Goal: Task Accomplishment & Management: Complete application form

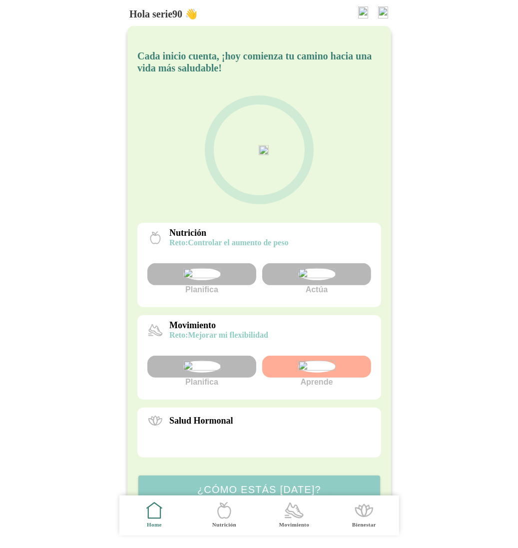
click at [384, 17] on img at bounding box center [383, 12] width 10 height 12
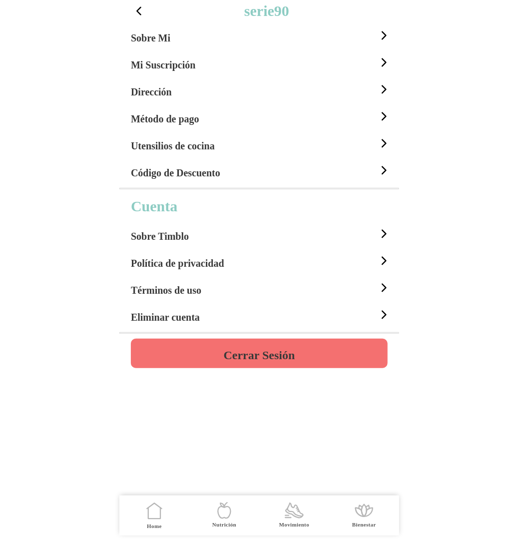
click at [271, 349] on h4 "Cerrar Sesión" at bounding box center [258, 355] width 71 height 12
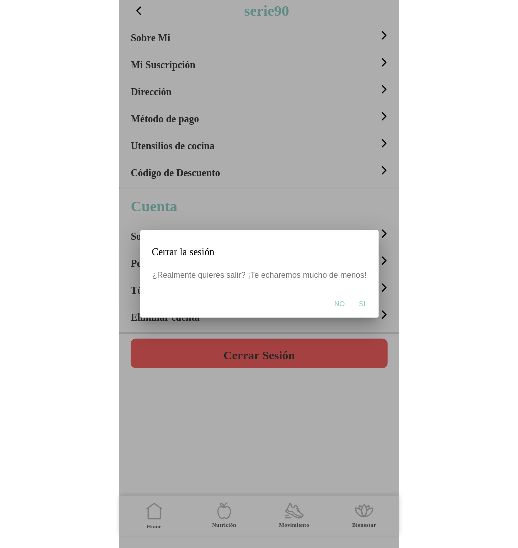
click at [359, 304] on span "Si" at bounding box center [362, 304] width 6 height 10
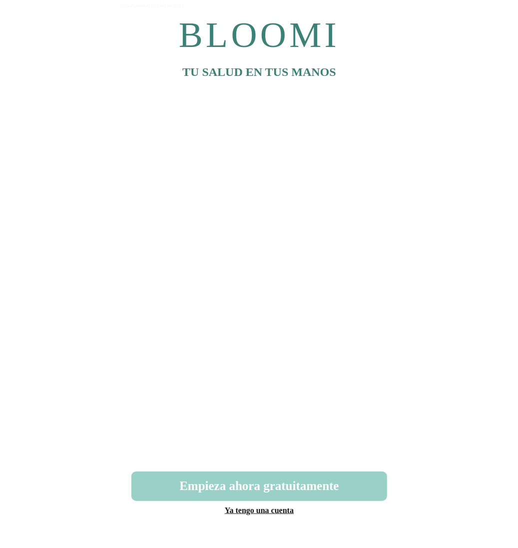
click at [272, 496] on button "Empieza ahora gratuitamente" at bounding box center [259, 486] width 256 height 29
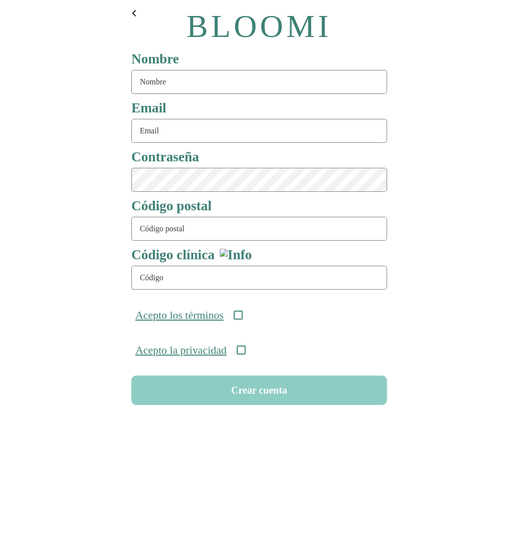
click at [188, 84] on input "text" at bounding box center [259, 82] width 256 height 24
type input "serie88"
type input "[EMAIL_ADDRESS][DOMAIN_NAME]"
type input "08911"
type input "ONC-UOM-001"
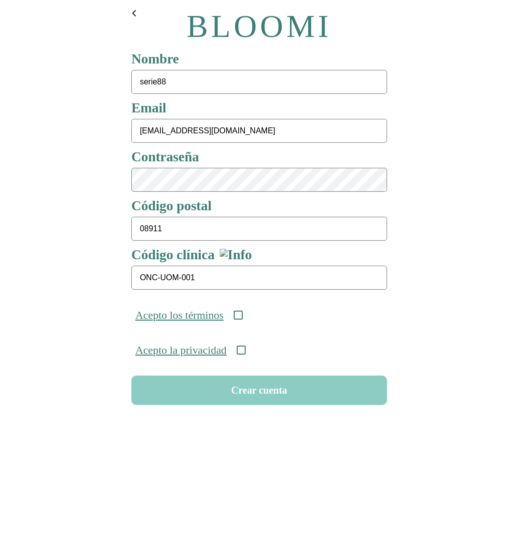
click at [242, 318] on icon at bounding box center [237, 315] width 9 height 9
click at [245, 354] on icon at bounding box center [240, 350] width 9 height 9
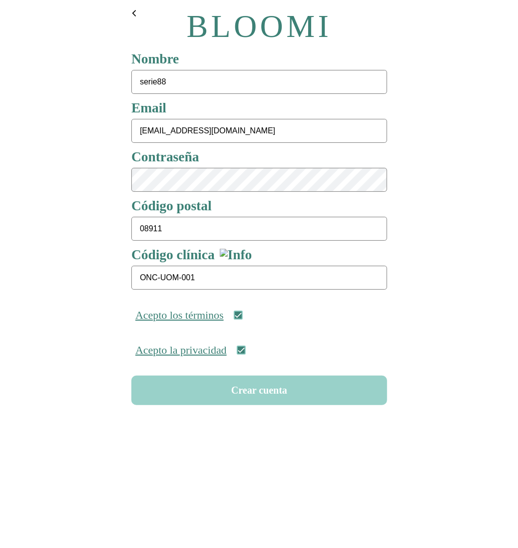
click at [264, 400] on button "Crear cuenta" at bounding box center [259, 390] width 256 height 29
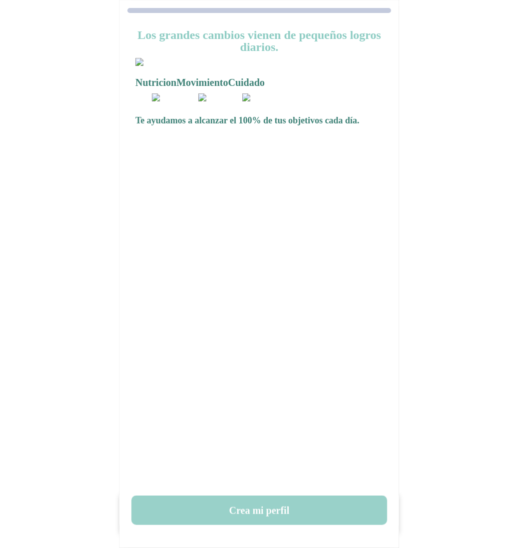
click at [265, 507] on button "Crea mi perfil" at bounding box center [259, 510] width 256 height 29
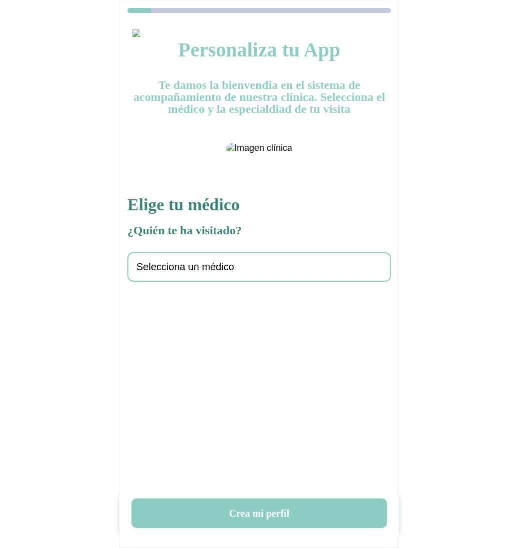
click at [209, 273] on span "Selecciona un médico" at bounding box center [185, 266] width 98 height 11
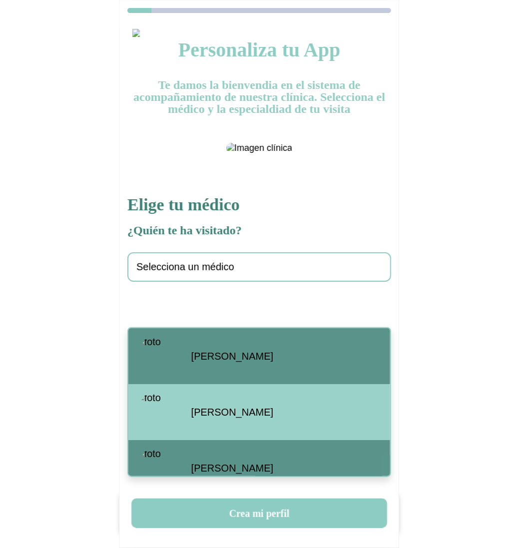
click at [206, 359] on span "[PERSON_NAME]" at bounding box center [232, 356] width 82 height 11
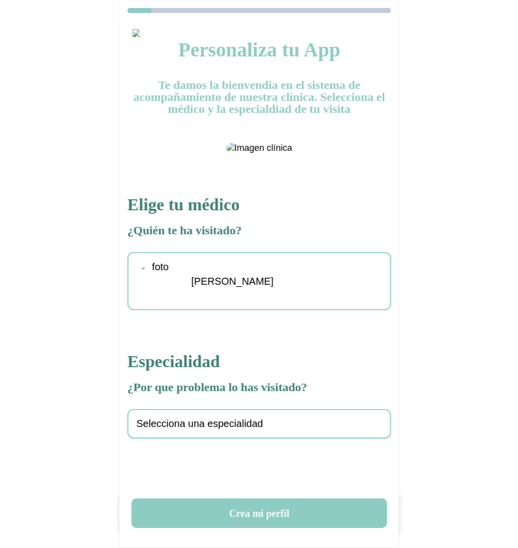
click at [217, 430] on span "Selecciona una especialidad" at bounding box center [199, 423] width 127 height 11
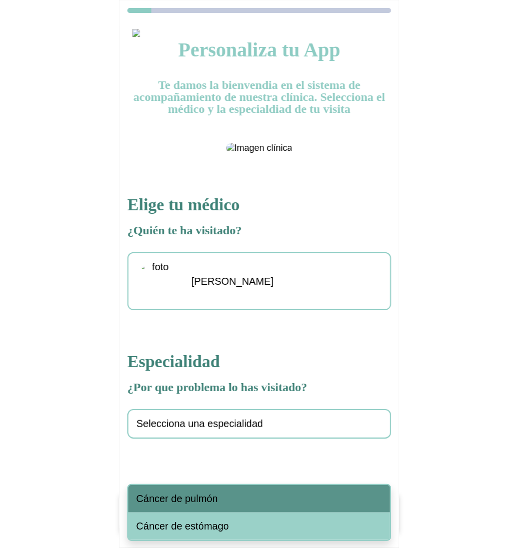
click at [221, 502] on div "Cáncer de pulmón" at bounding box center [259, 498] width 262 height 27
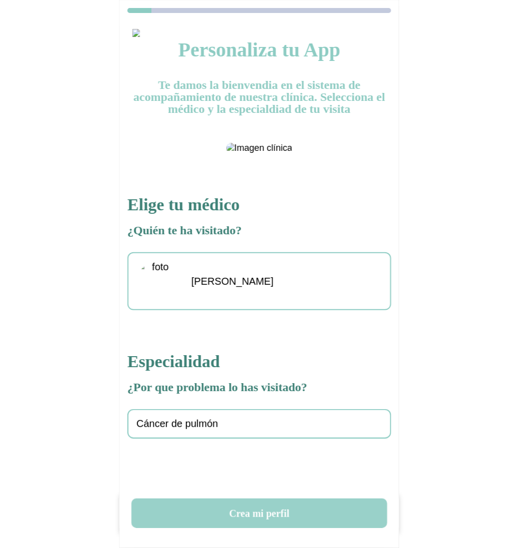
click at [242, 521] on button "Crea mi perfil" at bounding box center [259, 513] width 256 height 29
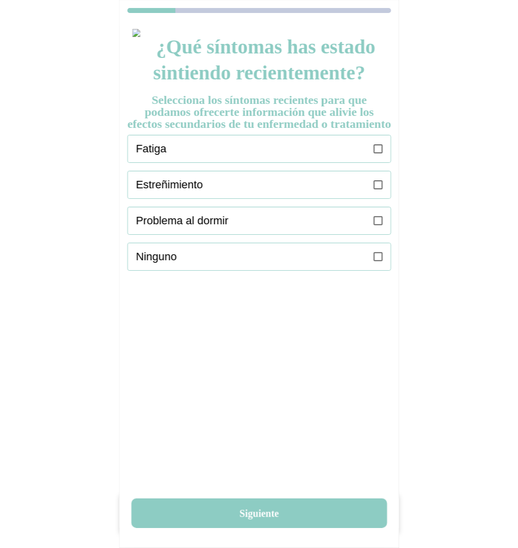
click at [387, 152] on div "Fatiga" at bounding box center [263, 148] width 255 height 27
click at [379, 189] on icon at bounding box center [378, 184] width 9 height 9
click at [379, 234] on label at bounding box center [378, 220] width 9 height 27
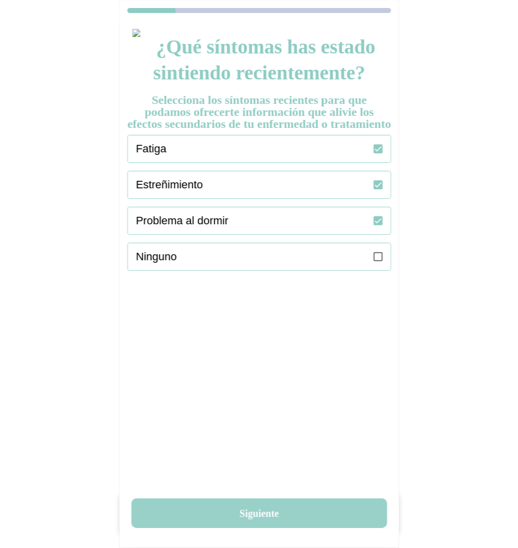
click at [284, 510] on button "Siguiente" at bounding box center [259, 513] width 256 height 29
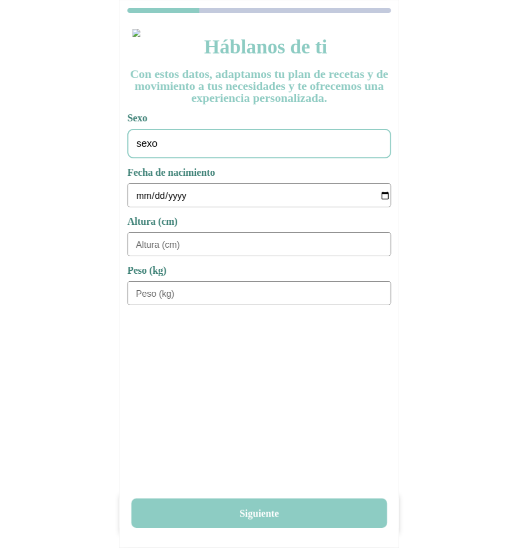
click at [189, 147] on div "sexo" at bounding box center [259, 143] width 264 height 29
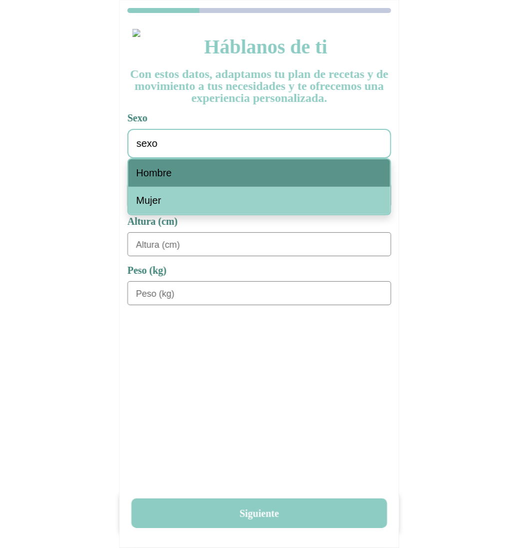
click at [167, 174] on span "Hombre" at bounding box center [153, 172] width 35 height 11
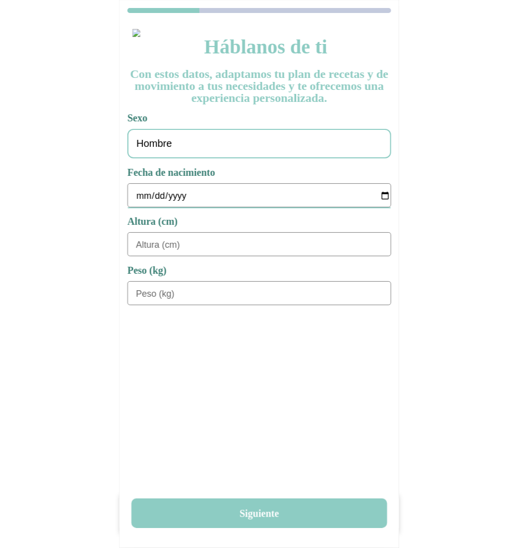
click at [139, 197] on input "date" at bounding box center [263, 196] width 255 height 24
type input "[DATE]"
type input "180"
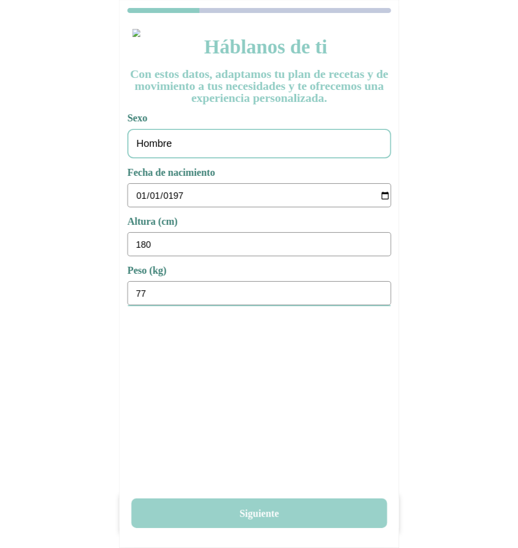
type input "77"
click at [249, 510] on button "Siguiente" at bounding box center [259, 513] width 256 height 29
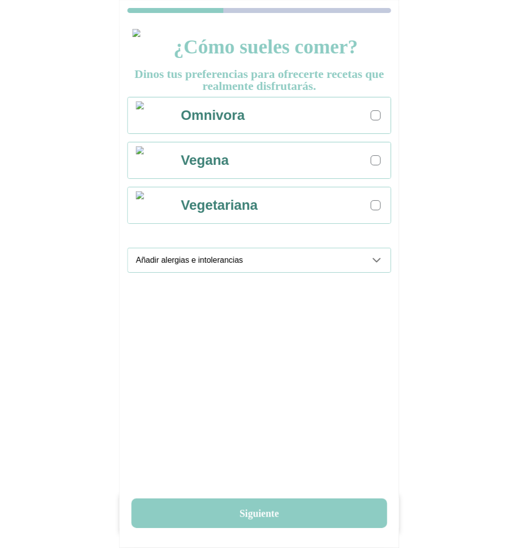
click at [375, 111] on div at bounding box center [376, 115] width 10 height 10
click at [379, 270] on div "Añadir alergias e intolerancias" at bounding box center [263, 260] width 255 height 24
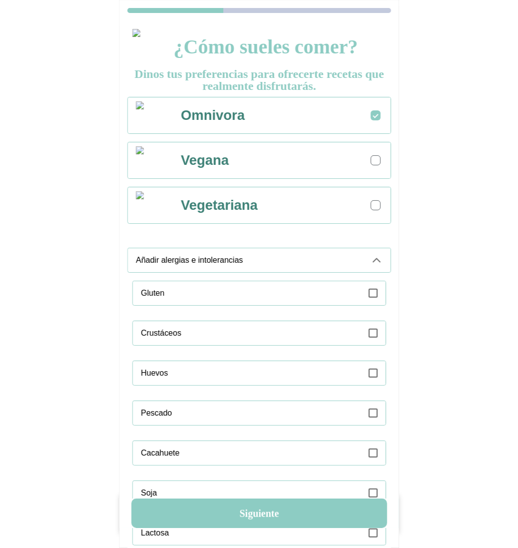
click at [375, 293] on icon at bounding box center [373, 293] width 9 height 9
click at [377, 267] on div "Añadir alergias e intolerancias" at bounding box center [263, 260] width 255 height 24
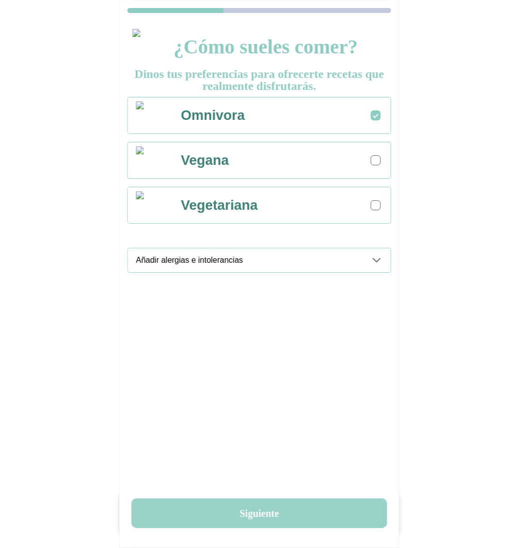
click at [292, 507] on button "Siguiente" at bounding box center [259, 513] width 256 height 29
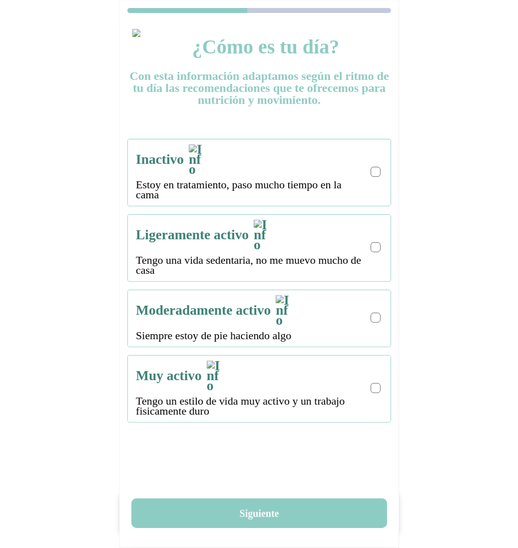
click at [377, 169] on div at bounding box center [375, 171] width 5 height 5
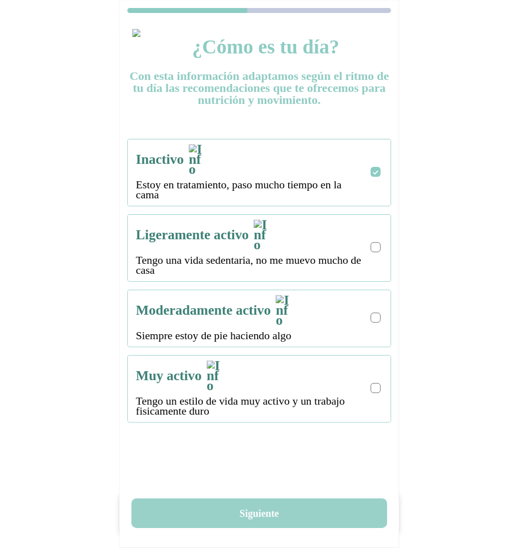
click at [266, 514] on button "Siguiente" at bounding box center [259, 513] width 256 height 29
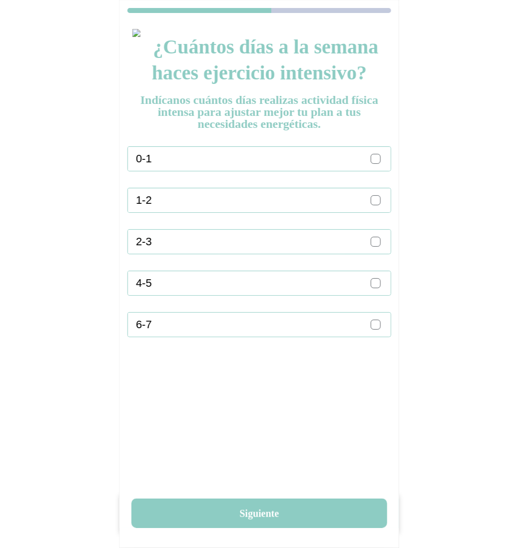
click at [359, 204] on ion-label "1-2" at bounding box center [249, 200] width 227 height 13
click at [377, 206] on div "1-2" at bounding box center [263, 200] width 255 height 24
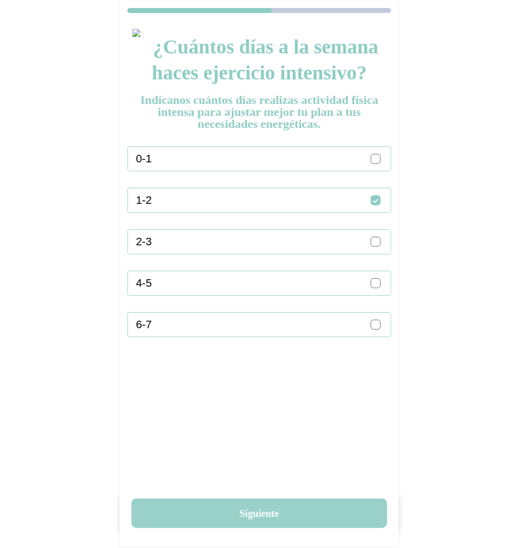
click at [279, 510] on button "Siguiente" at bounding box center [259, 513] width 256 height 29
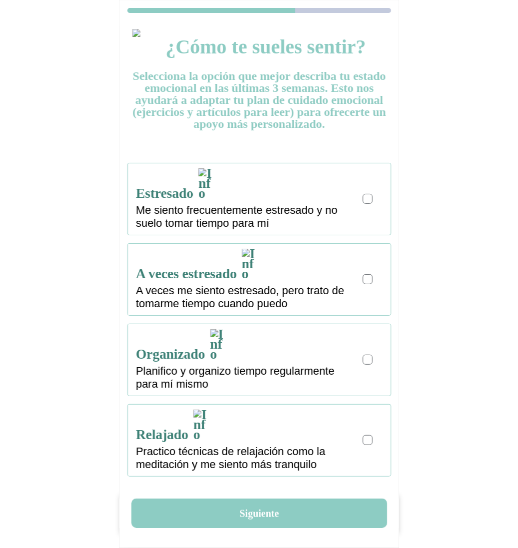
click at [367, 277] on div at bounding box center [367, 279] width 5 height 5
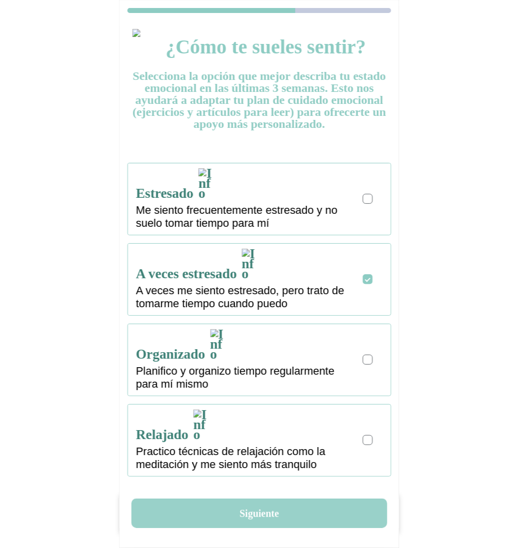
click at [270, 518] on button "Siguiente" at bounding box center [259, 513] width 256 height 29
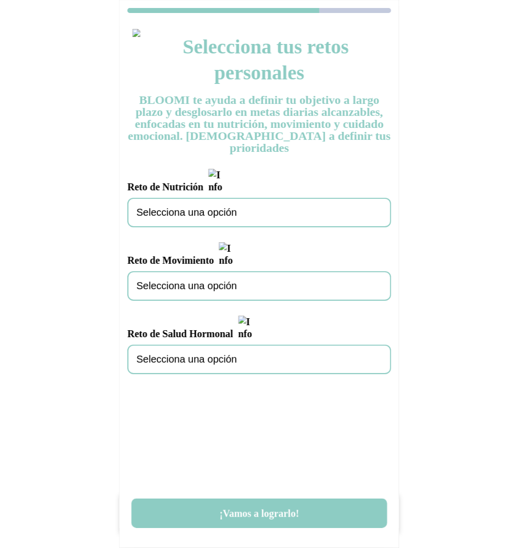
click at [228, 207] on span "Selecciona una opción" at bounding box center [186, 212] width 100 height 11
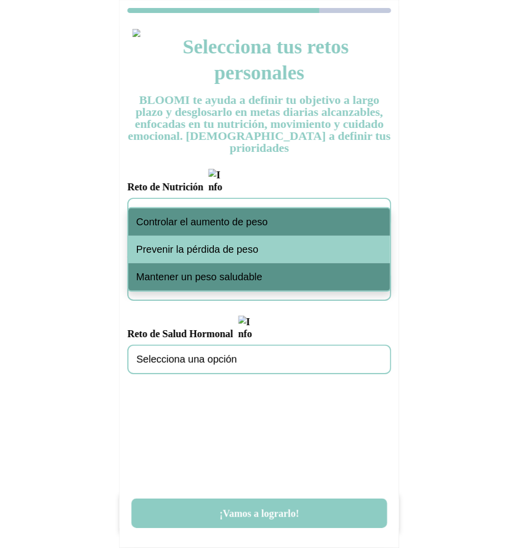
click at [230, 219] on span "Controlar el aumento de peso" at bounding box center [202, 221] width 132 height 11
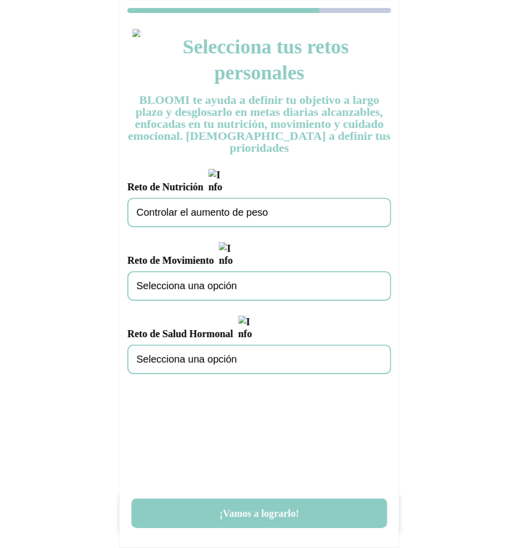
click at [227, 280] on span "Selecciona una opción" at bounding box center [186, 285] width 100 height 11
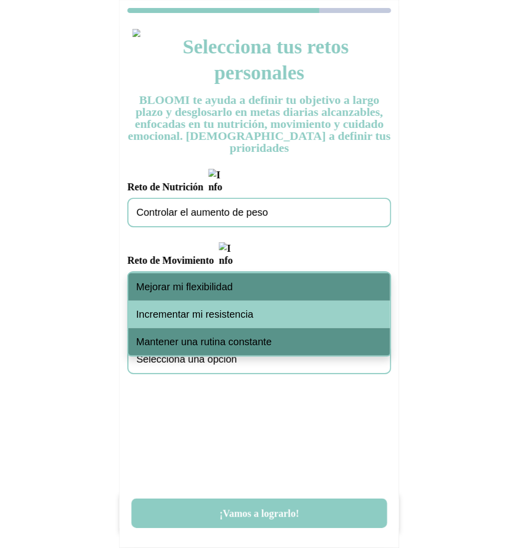
click at [230, 310] on span "Incrementar mi resistencia" at bounding box center [194, 314] width 117 height 11
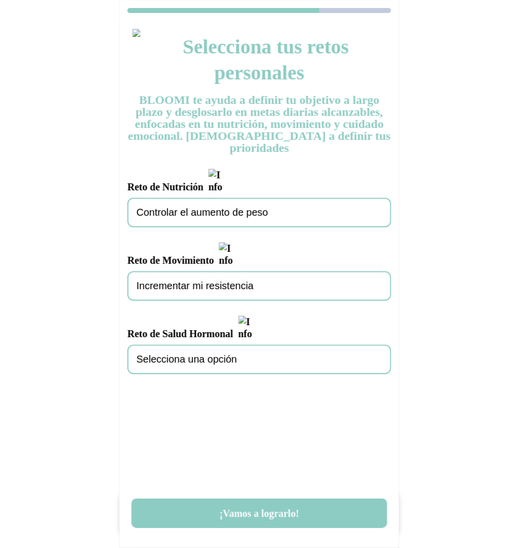
click at [232, 345] on div "Selecciona una opción" at bounding box center [259, 359] width 264 height 29
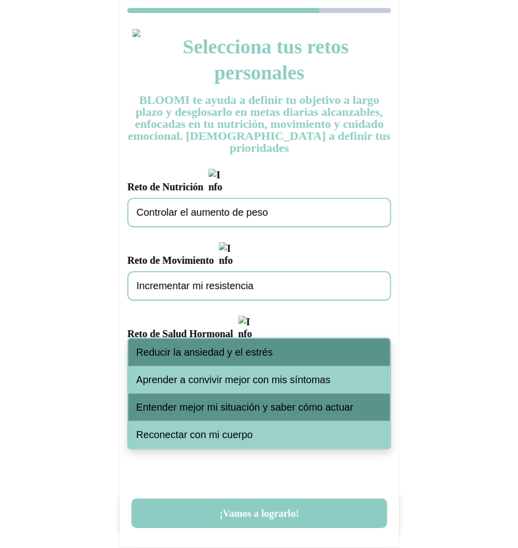
click at [234, 347] on span "Reducir la ansiedad y el estrés" at bounding box center [204, 352] width 136 height 11
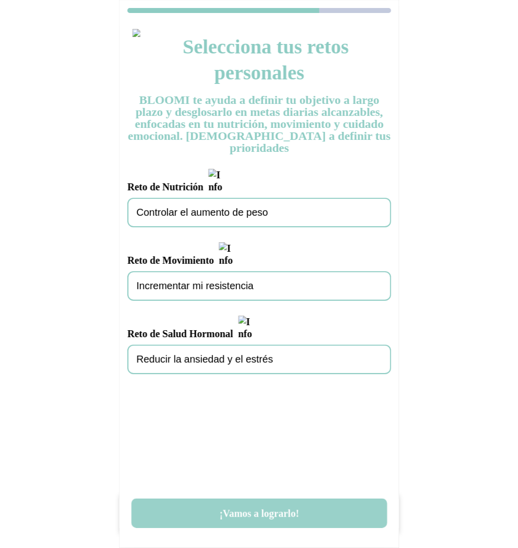
click at [271, 508] on button "¡Vamos a lograrlo!" at bounding box center [259, 513] width 256 height 29
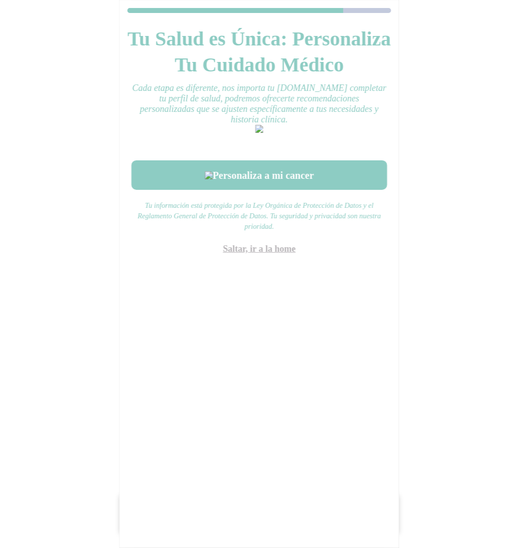
click at [273, 254] on link "Saltar, ir a la home" at bounding box center [259, 249] width 73 height 10
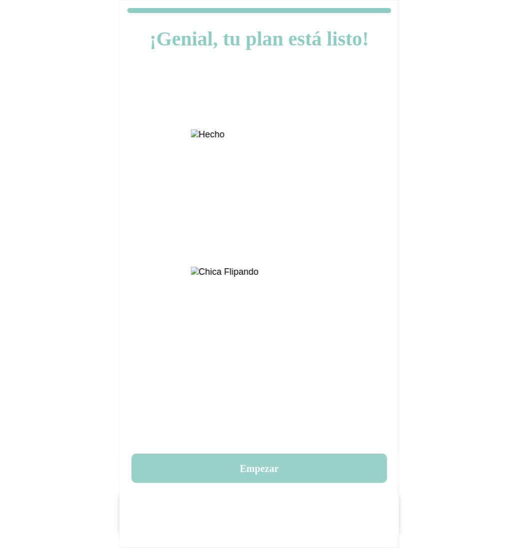
click at [268, 470] on button "Empezar" at bounding box center [259, 468] width 256 height 29
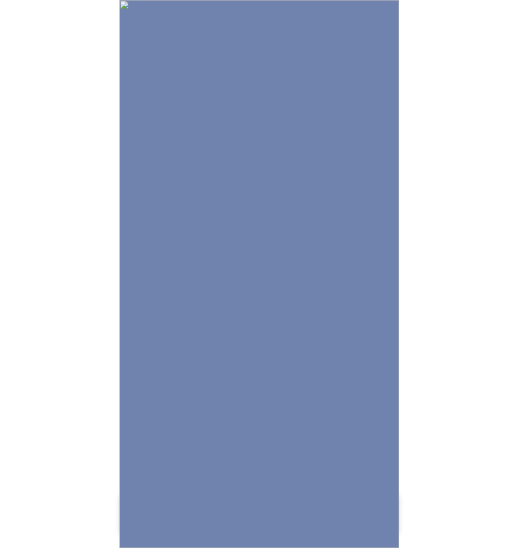
click at [352, 295] on img at bounding box center [259, 274] width 280 height 548
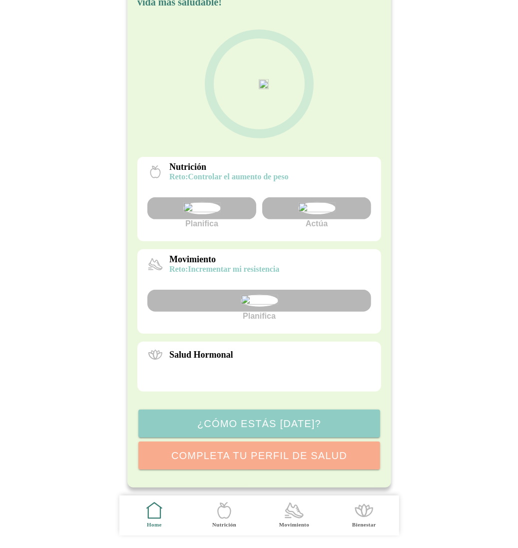
scroll to position [123, 0]
click at [340, 197] on div at bounding box center [316, 208] width 109 height 22
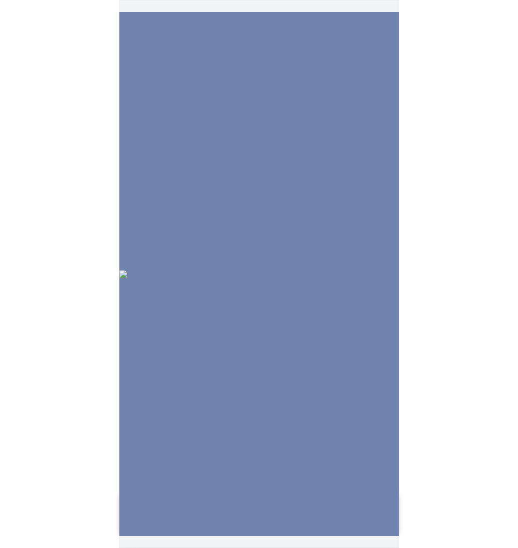
click at [289, 270] on img at bounding box center [259, 274] width 280 height 8
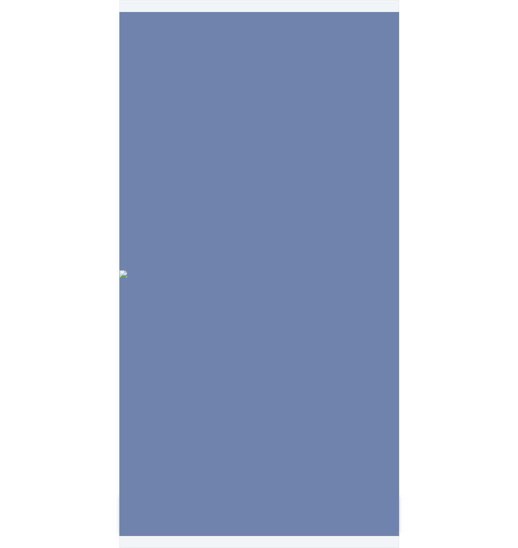
click at [289, 270] on img at bounding box center [259, 274] width 280 height 8
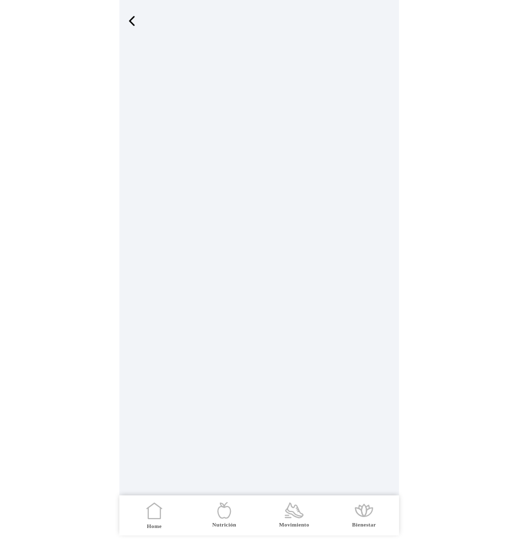
click at [137, 18] on span "button" at bounding box center [131, 20] width 15 height 15
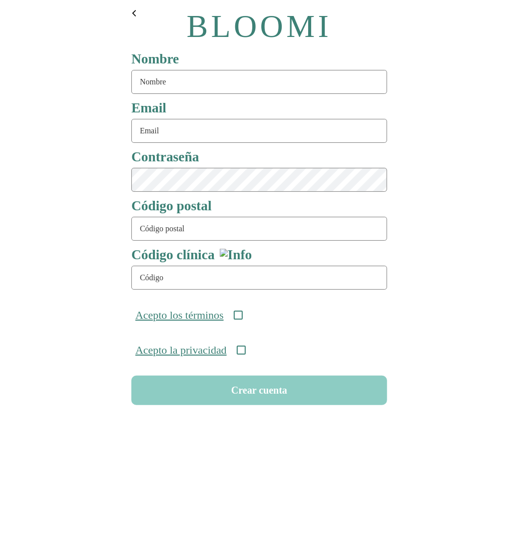
click at [219, 79] on input "text" at bounding box center [259, 82] width 256 height 24
type input "serie87"
type input "[EMAIL_ADDRESS][DOMAIN_NAME]"
type input "08911"
type input "ONC-UOM-001"
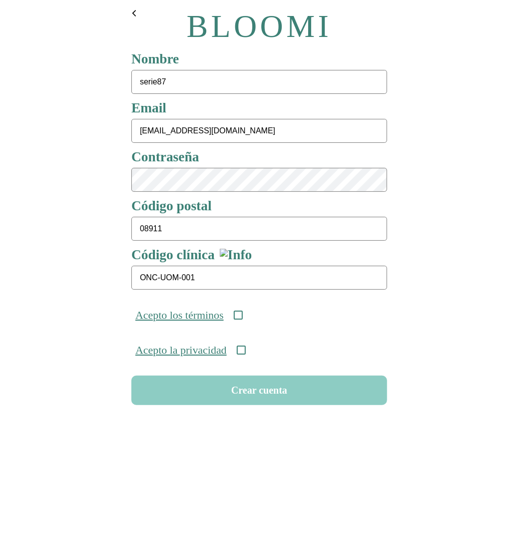
click at [242, 313] on icon at bounding box center [237, 315] width 9 height 9
click at [245, 355] on icon at bounding box center [240, 350] width 9 height 9
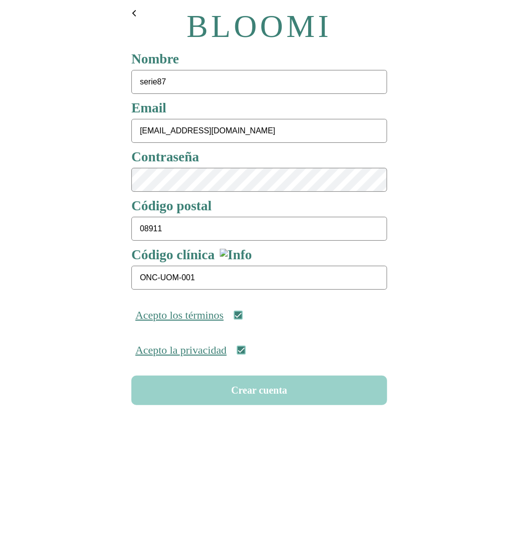
click at [254, 397] on button "Crear cuenta" at bounding box center [259, 390] width 256 height 29
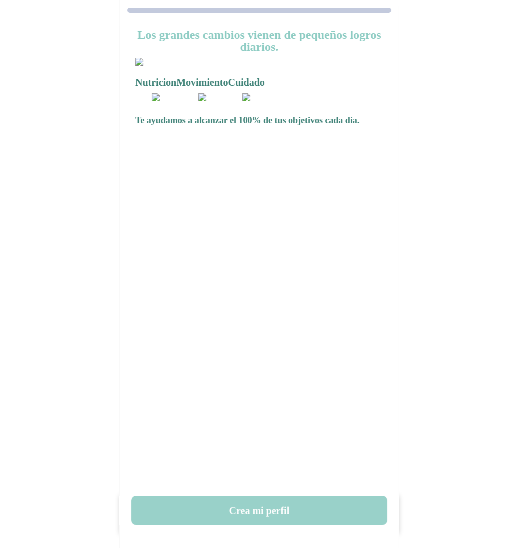
click at [257, 512] on button "Crea mi perfil" at bounding box center [259, 510] width 256 height 29
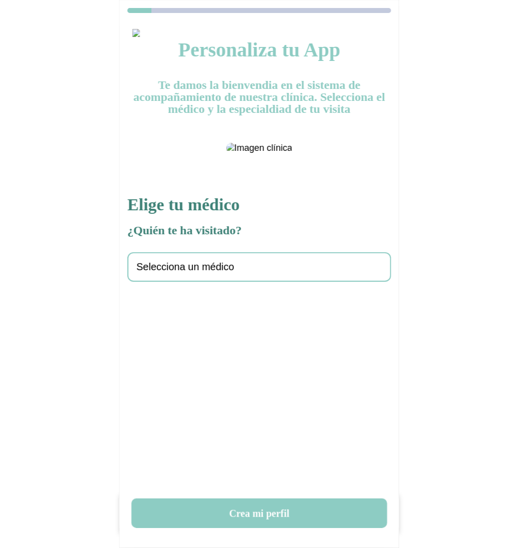
click at [216, 273] on span "Selecciona un médico" at bounding box center [185, 266] width 98 height 11
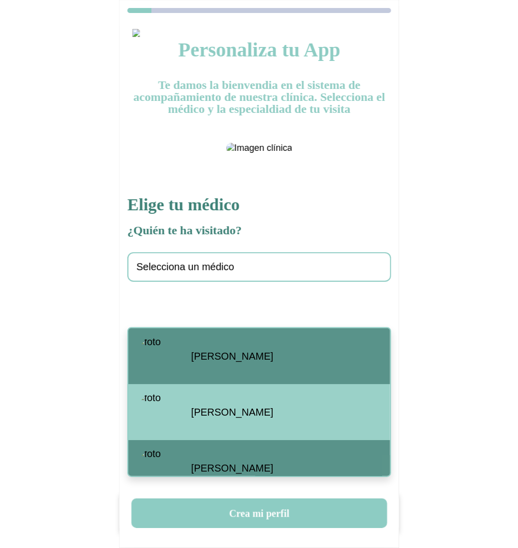
click at [216, 355] on span "[PERSON_NAME]" at bounding box center [232, 356] width 82 height 11
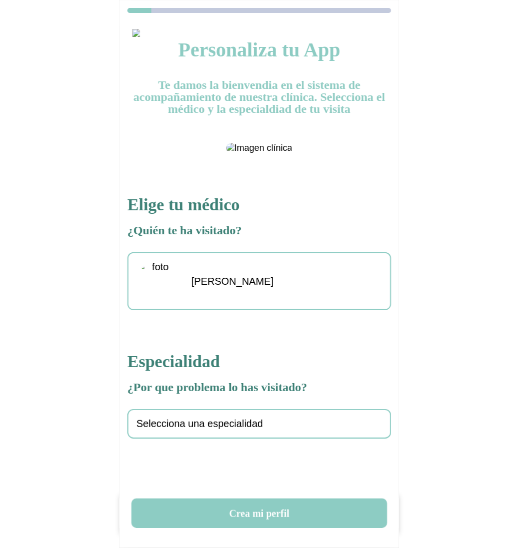
click at [227, 439] on div "Selecciona una especialidad" at bounding box center [259, 423] width 264 height 29
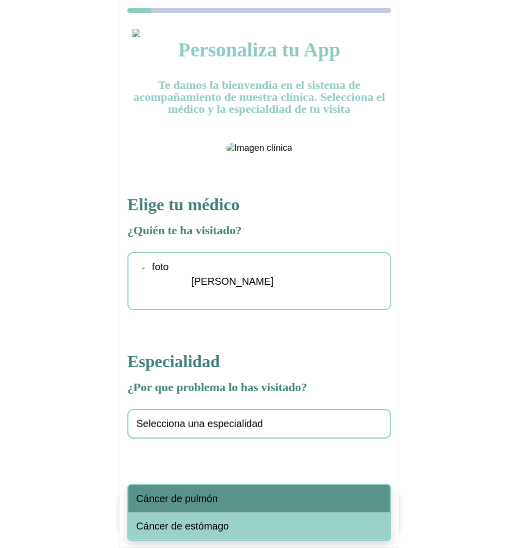
click at [224, 497] on div "Cáncer de pulmón" at bounding box center [259, 498] width 262 height 27
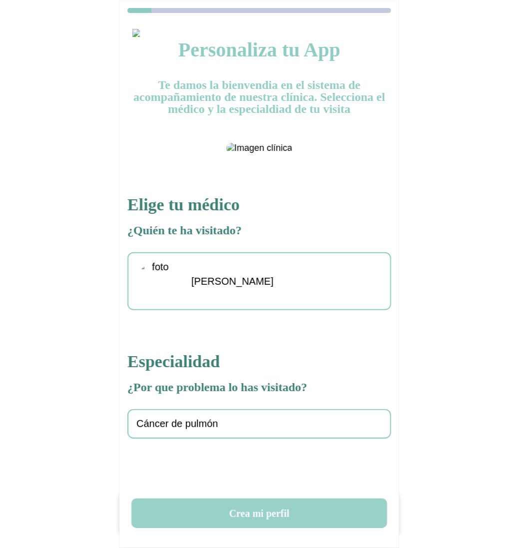
click at [255, 517] on button "Crea mi perfil" at bounding box center [259, 513] width 256 height 29
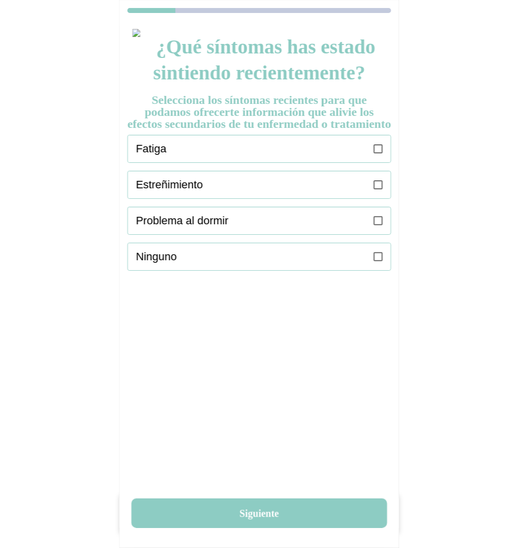
click at [368, 162] on div "Fatiga" at bounding box center [263, 148] width 255 height 27
click at [375, 198] on label at bounding box center [378, 184] width 9 height 27
click at [378, 225] on icon at bounding box center [378, 220] width 9 height 9
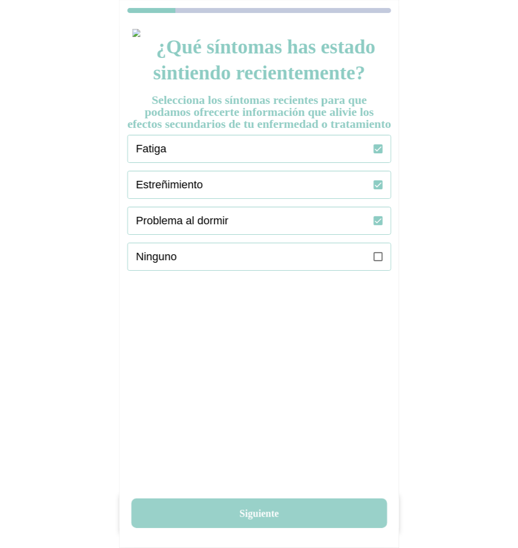
click at [259, 520] on button "Siguiente" at bounding box center [259, 513] width 256 height 29
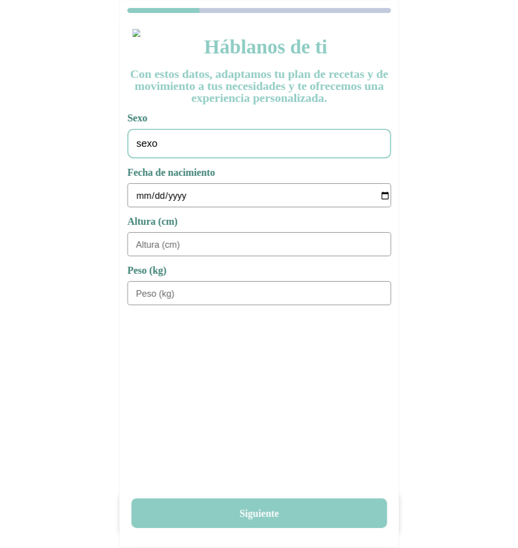
click at [258, 150] on div "sexo" at bounding box center [259, 143] width 264 height 29
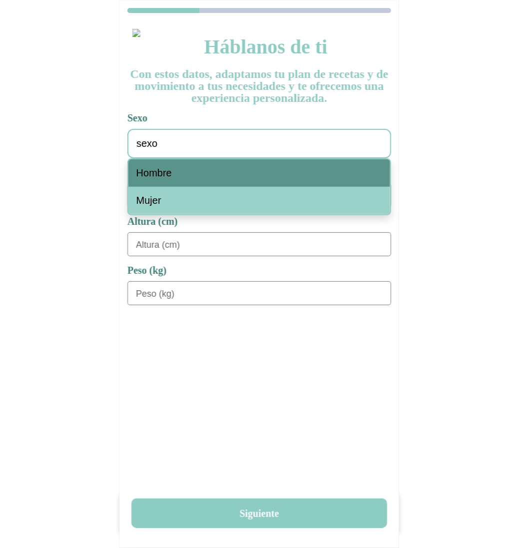
click at [181, 177] on div "Hombre" at bounding box center [259, 172] width 262 height 27
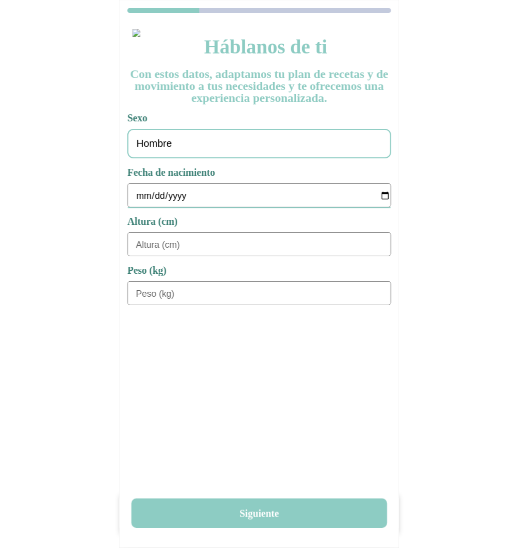
click at [136, 190] on input "date" at bounding box center [263, 196] width 255 height 24
type input "[DATE]"
type input "180"
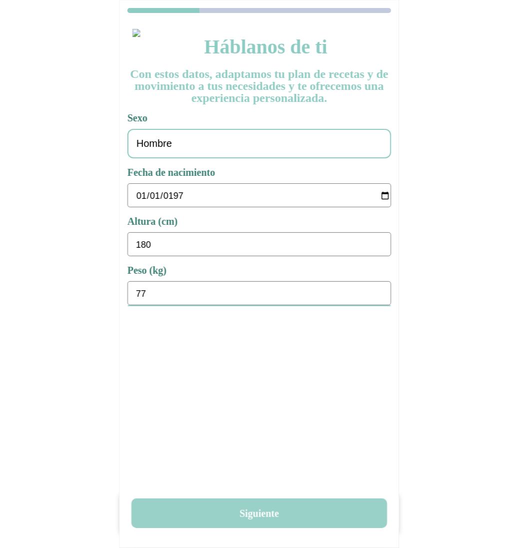
type input "77"
click at [262, 517] on button "Siguiente" at bounding box center [259, 513] width 256 height 29
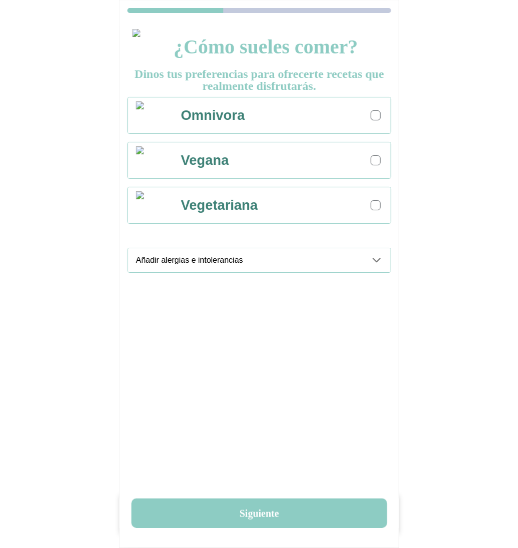
click at [377, 120] on label at bounding box center [377, 115] width 12 height 12
click at [381, 259] on icon at bounding box center [377, 260] width 12 height 12
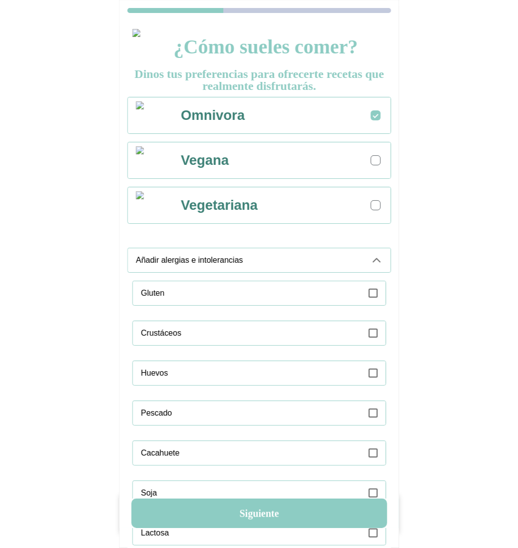
click at [376, 295] on icon at bounding box center [373, 293] width 9 height 9
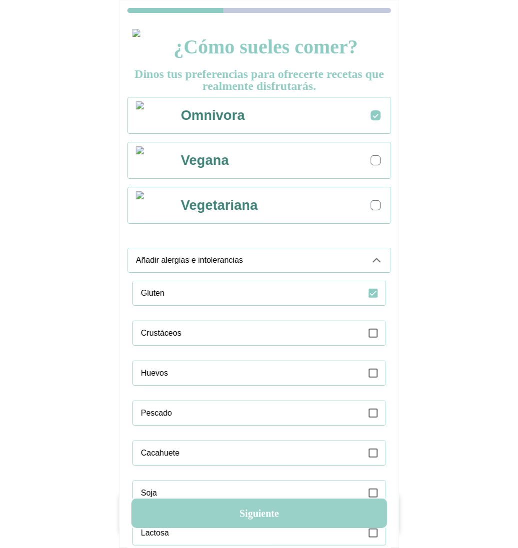
click at [297, 522] on button "Siguiente" at bounding box center [259, 513] width 256 height 29
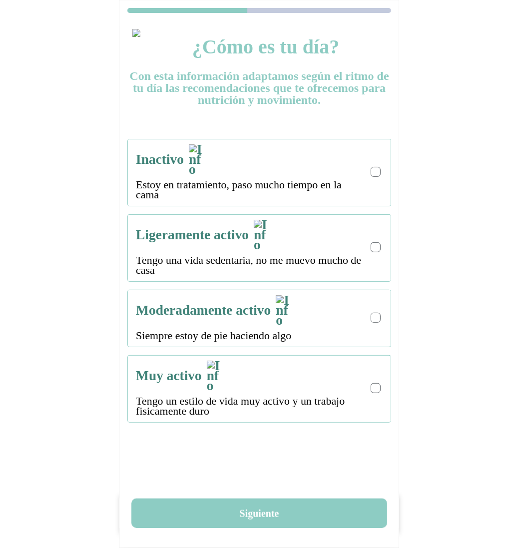
click at [380, 313] on div at bounding box center [376, 318] width 10 height 10
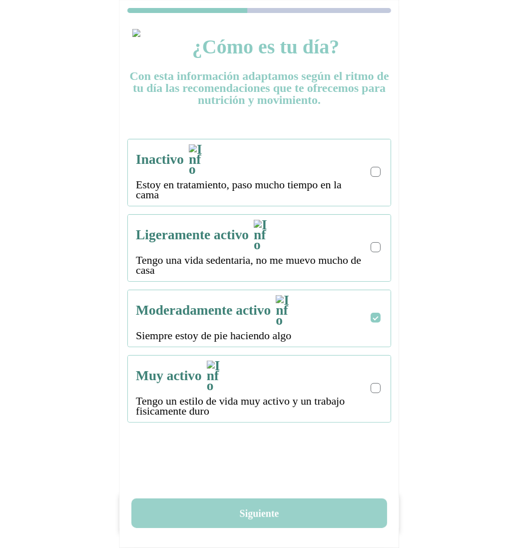
click at [254, 513] on button "Siguiente" at bounding box center [259, 513] width 256 height 29
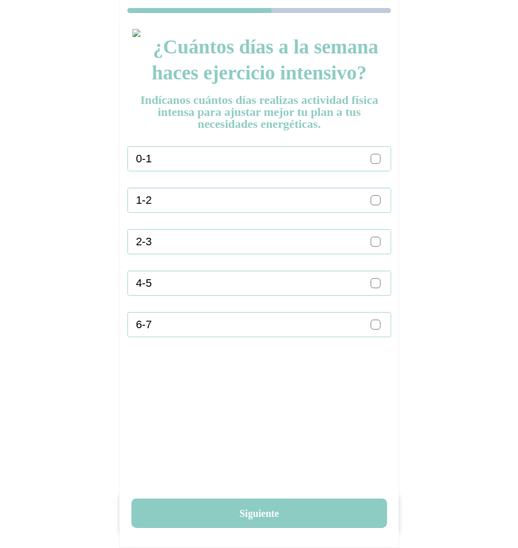
click at [372, 325] on div at bounding box center [376, 325] width 10 height 10
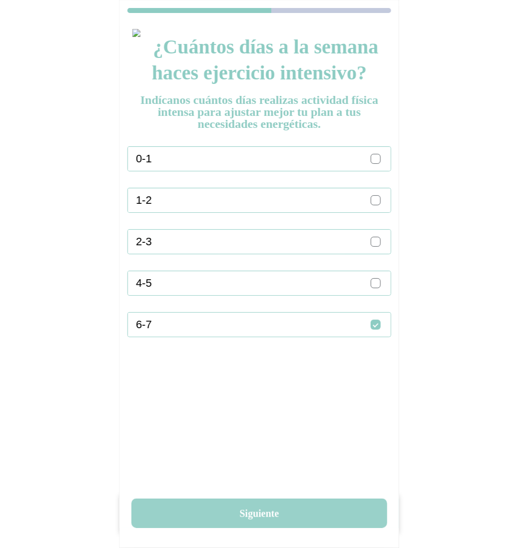
click at [277, 517] on button "Siguiente" at bounding box center [259, 513] width 256 height 29
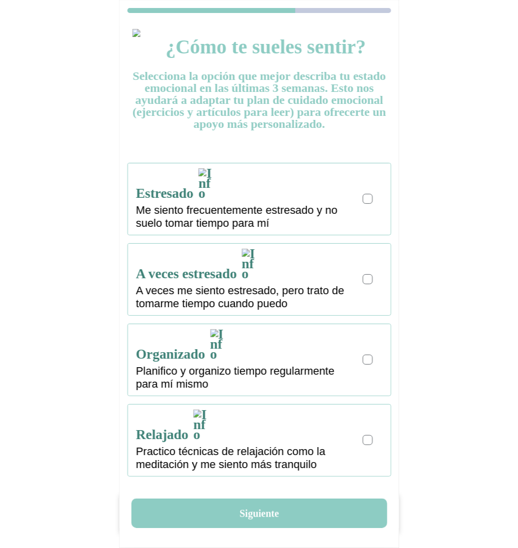
click at [370, 196] on div at bounding box center [367, 198] width 5 height 5
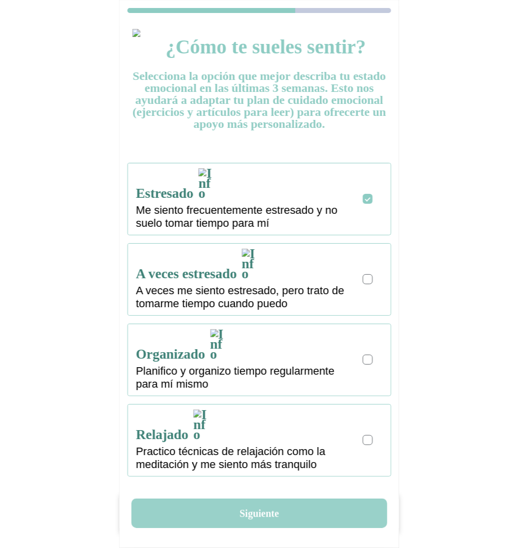
click at [273, 504] on button "Siguiente" at bounding box center [259, 513] width 256 height 29
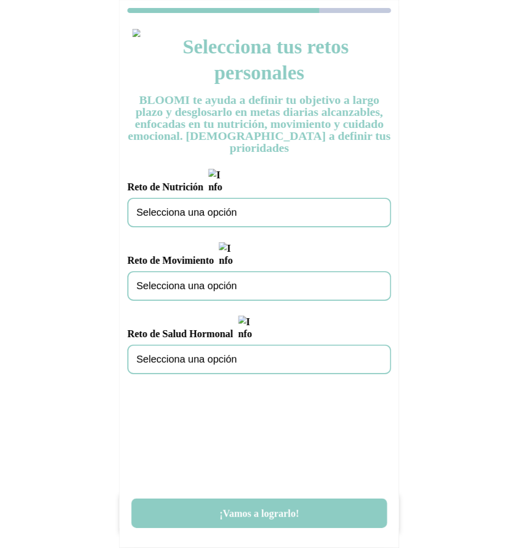
click at [206, 207] on span "Selecciona una opción" at bounding box center [186, 212] width 100 height 11
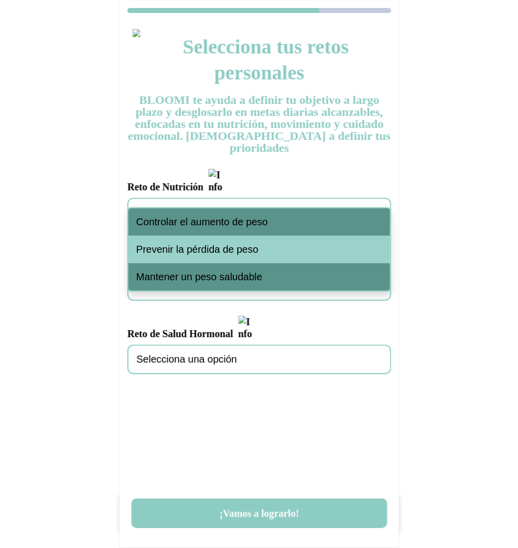
click at [199, 220] on span "Controlar el aumento de peso" at bounding box center [202, 221] width 132 height 11
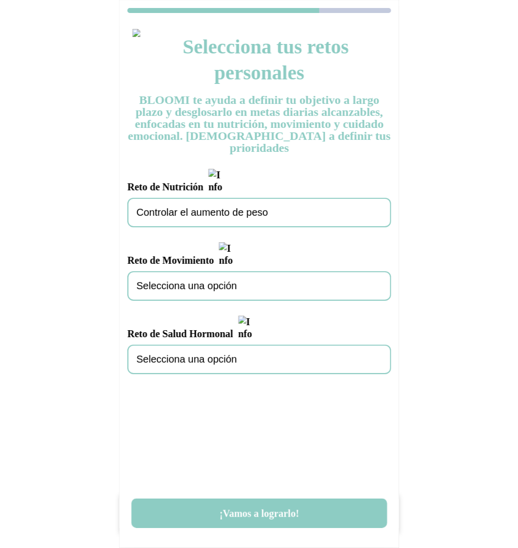
click at [193, 280] on span "Selecciona una opción" at bounding box center [186, 285] width 100 height 11
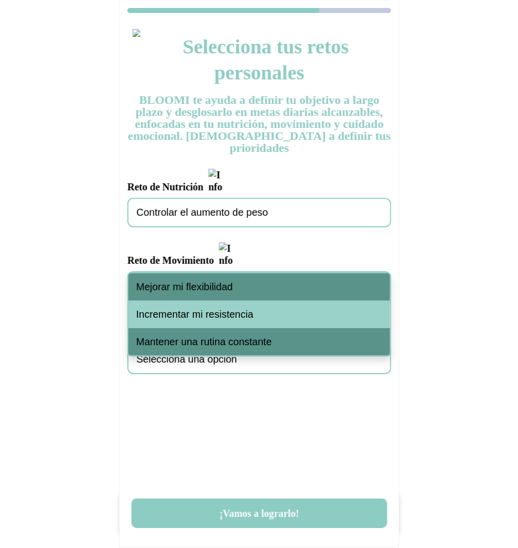
click at [192, 294] on div "Mejorar mi flexibilidad" at bounding box center [259, 286] width 262 height 27
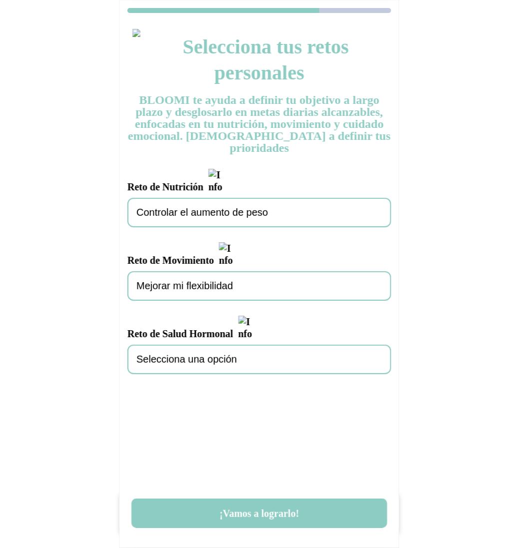
click at [192, 354] on span "Selecciona una opción" at bounding box center [186, 359] width 100 height 11
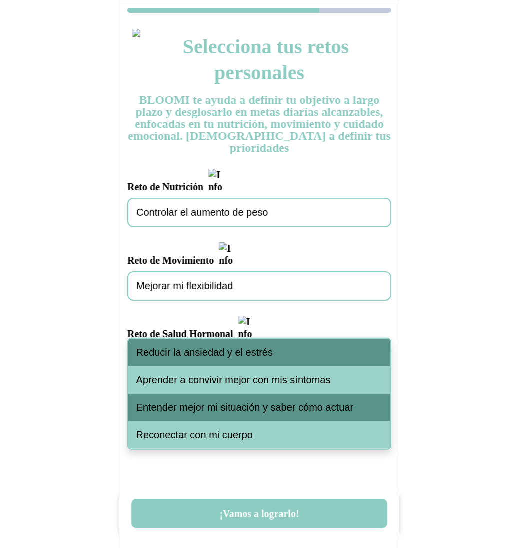
click at [199, 350] on span "Reducir la ansiedad y el estrés" at bounding box center [204, 352] width 136 height 11
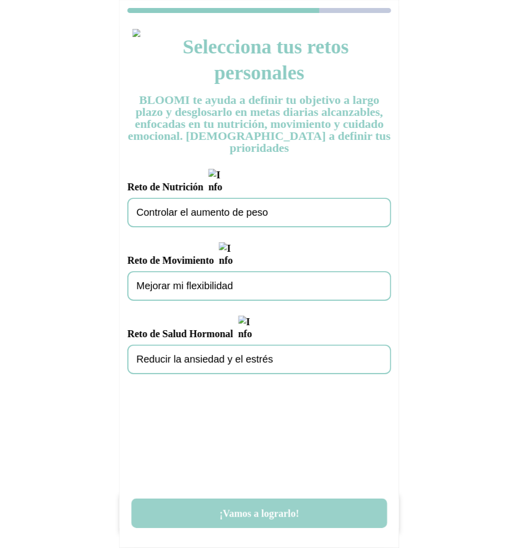
click at [251, 509] on button "¡Vamos a lograrlo!" at bounding box center [259, 513] width 256 height 29
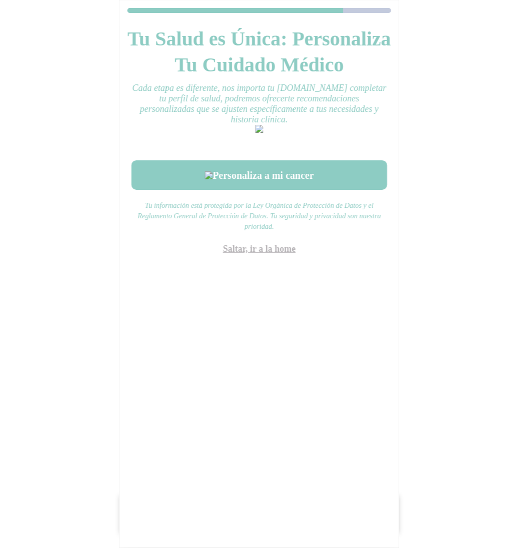
click at [262, 254] on link "Saltar, ir a la home" at bounding box center [259, 249] width 73 height 10
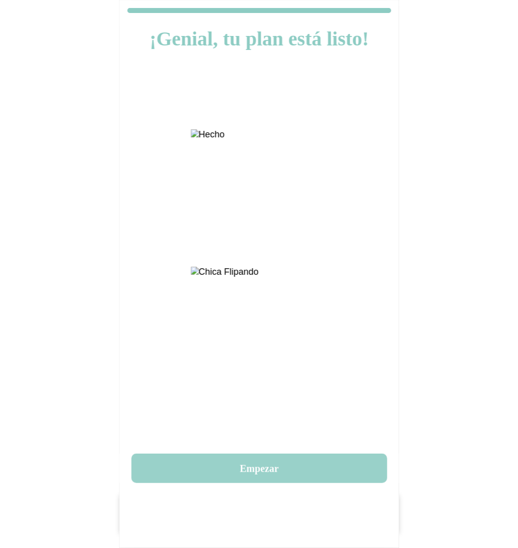
click at [277, 467] on button "Empezar" at bounding box center [259, 468] width 256 height 29
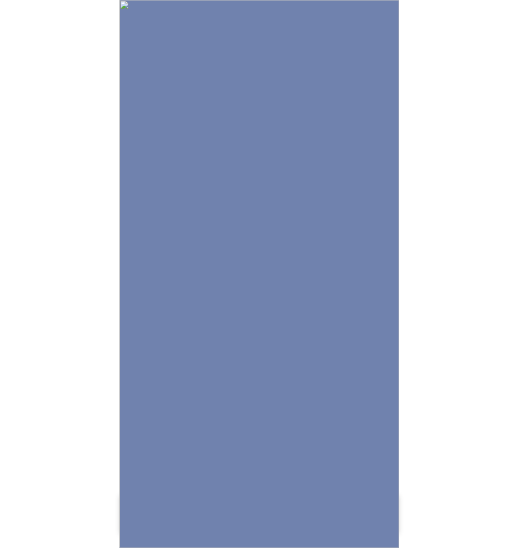
click at [283, 413] on img at bounding box center [259, 274] width 280 height 548
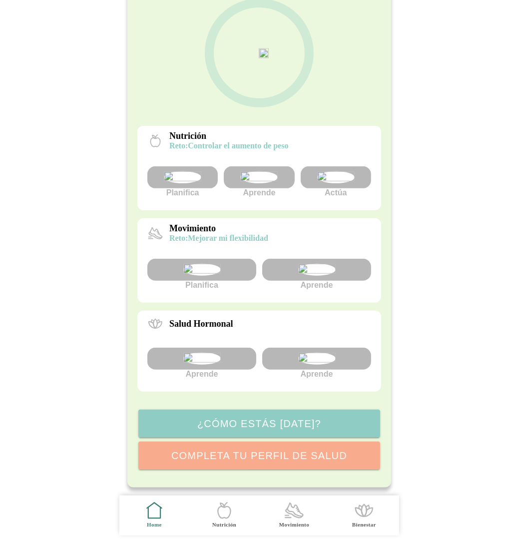
scroll to position [142, 0]
click at [328, 270] on img at bounding box center [316, 270] width 37 height 12
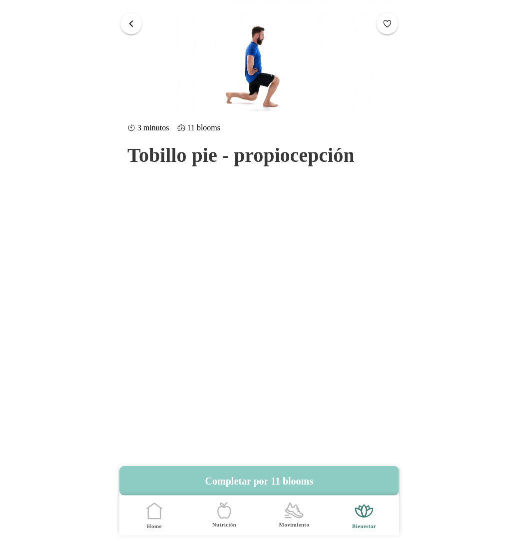
click at [135, 25] on span "button" at bounding box center [130, 23] width 9 height 9
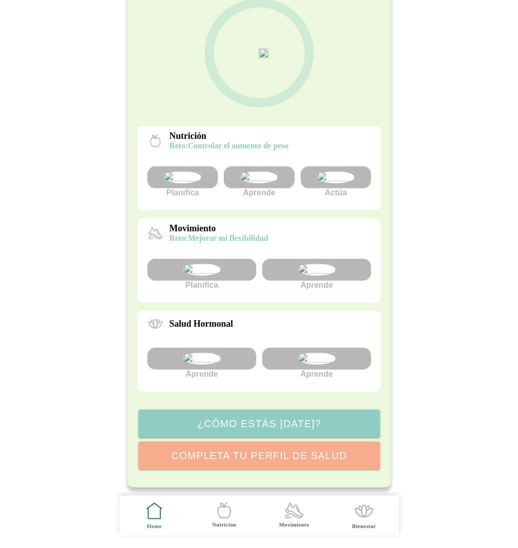
click at [312, 365] on img at bounding box center [316, 359] width 37 height 12
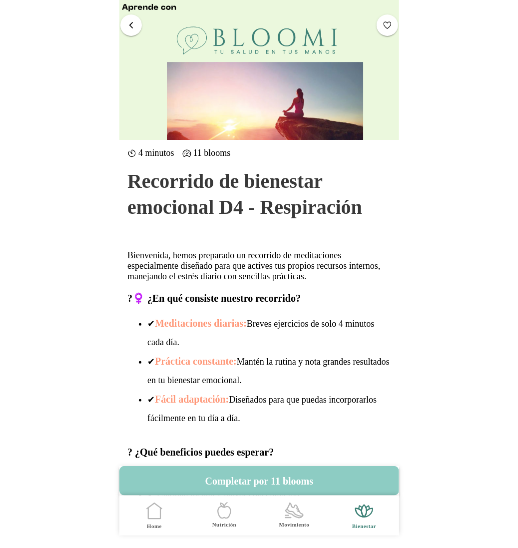
click at [130, 24] on span "button" at bounding box center [130, 24] width 9 height 9
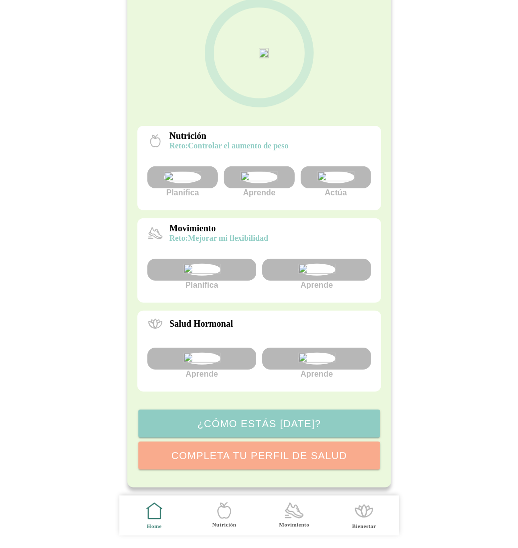
click at [216, 276] on img at bounding box center [201, 270] width 37 height 12
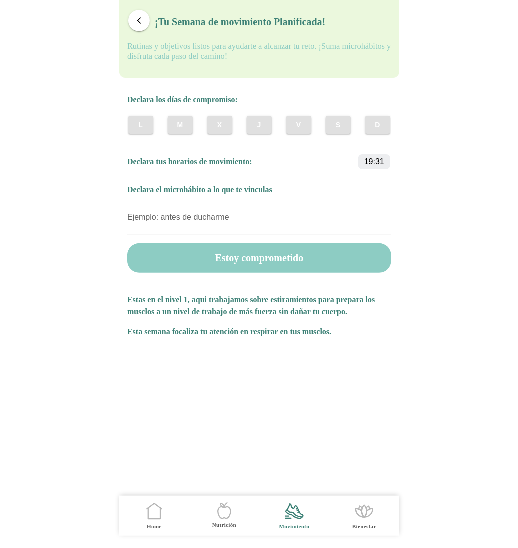
click at [138, 19] on span "button" at bounding box center [138, 20] width 9 height 9
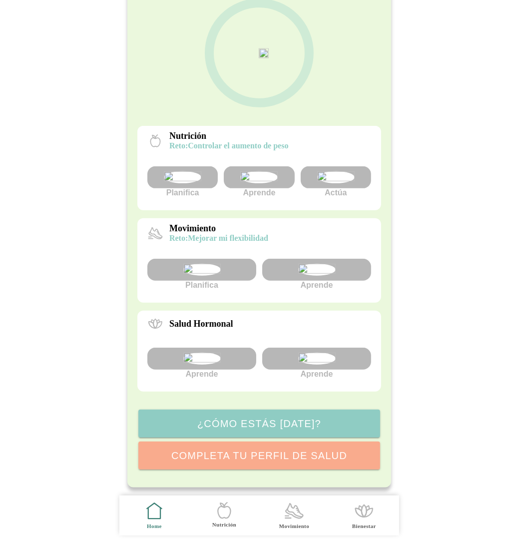
click at [223, 370] on div at bounding box center [201, 359] width 109 height 22
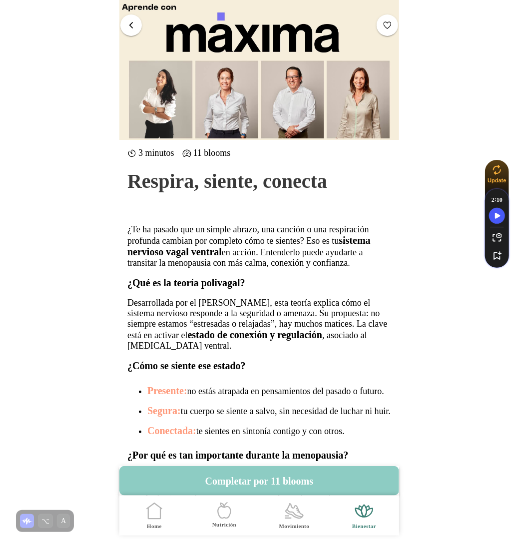
click at [132, 27] on span "button" at bounding box center [130, 24] width 9 height 9
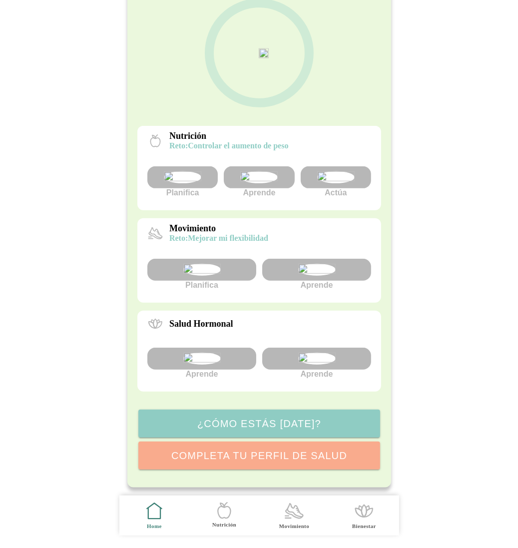
click at [278, 172] on div "Aprende" at bounding box center [259, 181] width 70 height 31
click at [269, 171] on img at bounding box center [258, 177] width 37 height 12
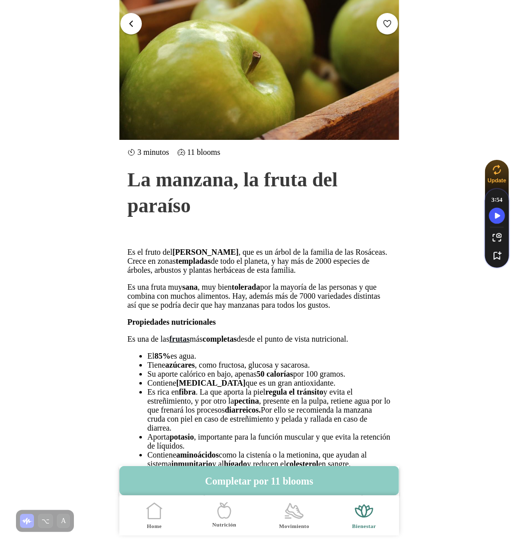
click at [129, 20] on span "button" at bounding box center [130, 23] width 9 height 9
